Goal: Find specific page/section: Locate a particular part of the current website

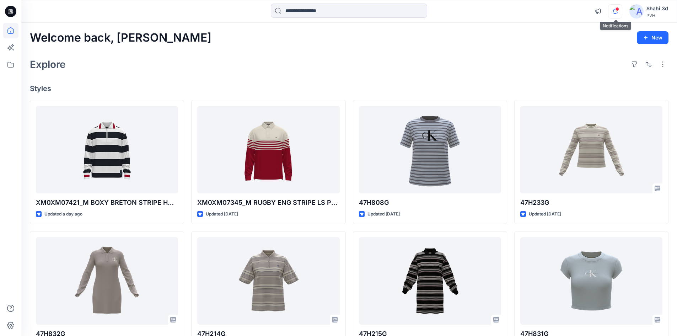
click at [616, 12] on icon "button" at bounding box center [614, 11] width 13 height 14
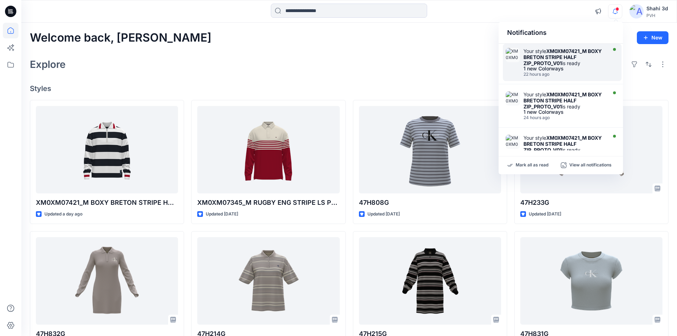
click at [554, 64] on strong "XM0XM07421_M BOXY BRETON STRIPE HALF ZIP_PROTO_V01" at bounding box center [562, 57] width 78 height 18
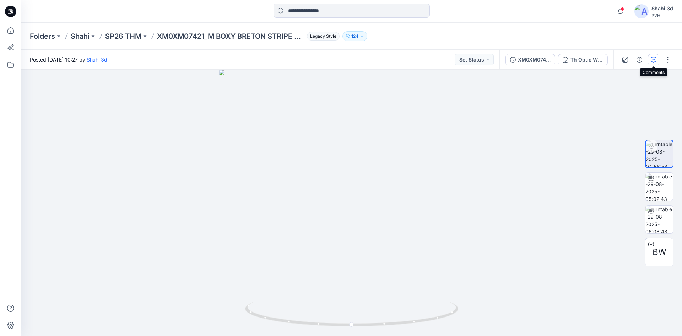
click at [655, 62] on icon "button" at bounding box center [654, 60] width 6 height 6
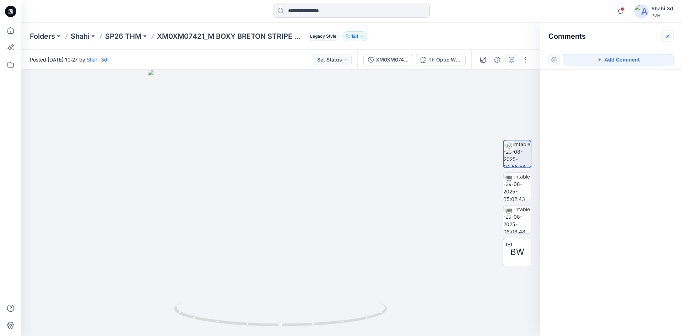
click at [667, 38] on icon "button" at bounding box center [668, 36] width 6 height 6
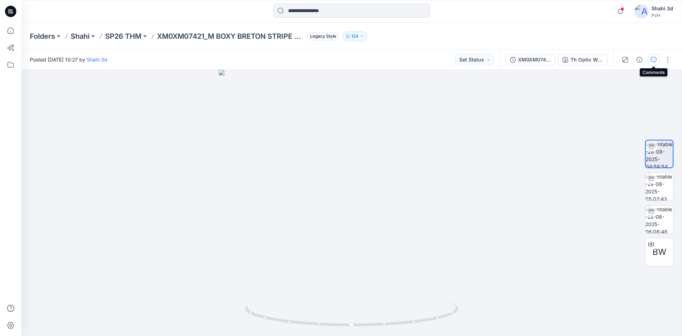
click at [652, 58] on icon "button" at bounding box center [654, 60] width 6 height 6
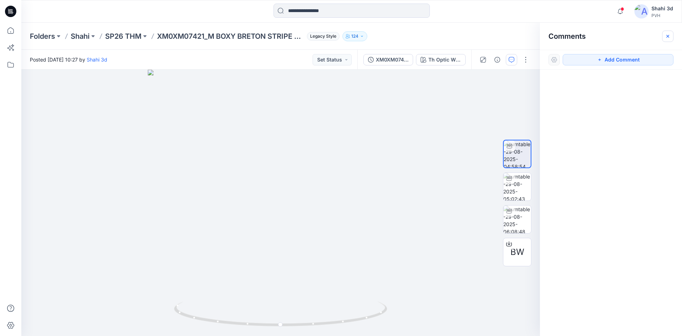
click at [672, 35] on button "button" at bounding box center [667, 36] width 11 height 11
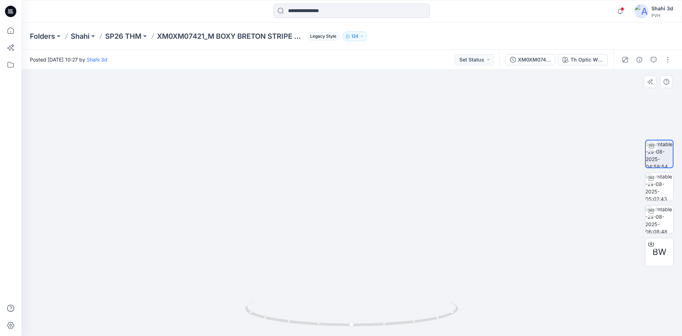
drag, startPoint x: 386, startPoint y: 99, endPoint x: 359, endPoint y: 285, distance: 187.8
click at [360, 302] on div at bounding box center [351, 203] width 661 height 266
drag, startPoint x: 377, startPoint y: 207, endPoint x: 381, endPoint y: 223, distance: 16.9
click at [381, 223] on img at bounding box center [326, 127] width 1042 height 415
click at [7, 11] on icon at bounding box center [10, 11] width 11 height 11
